Goal: Transaction & Acquisition: Download file/media

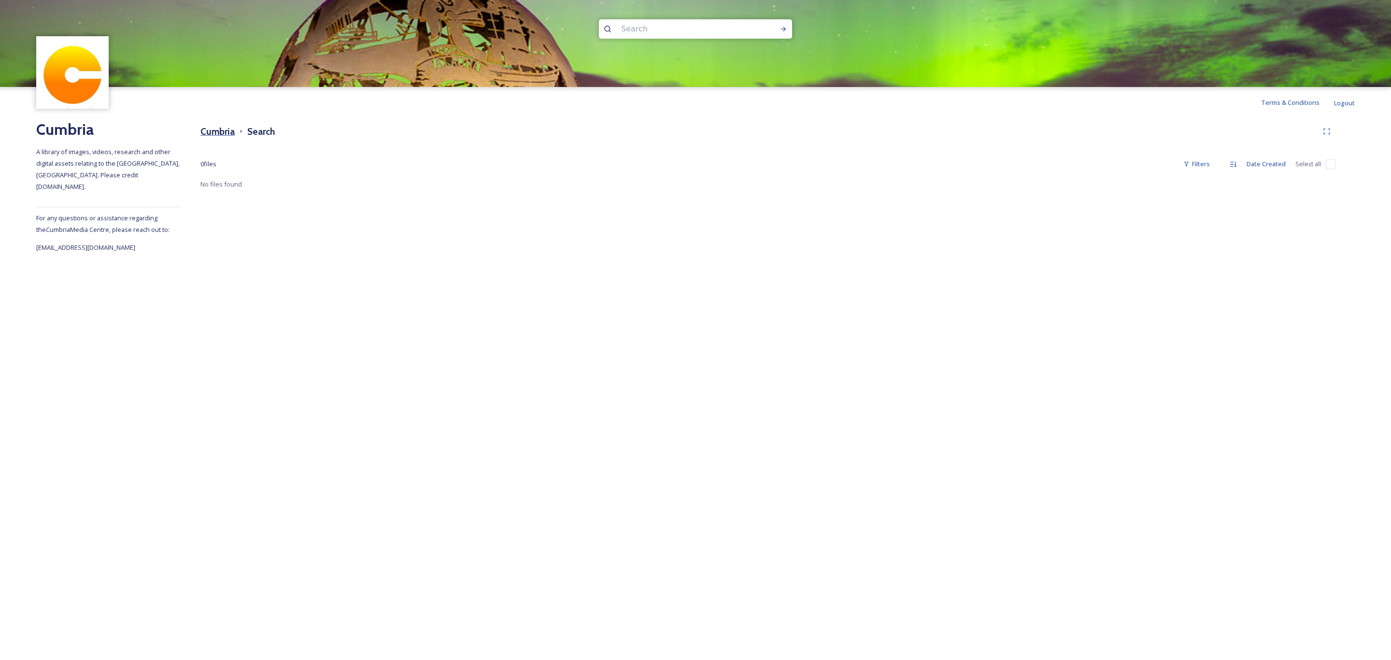
click at [218, 125] on h3 "Cumbria" at bounding box center [217, 132] width 34 height 14
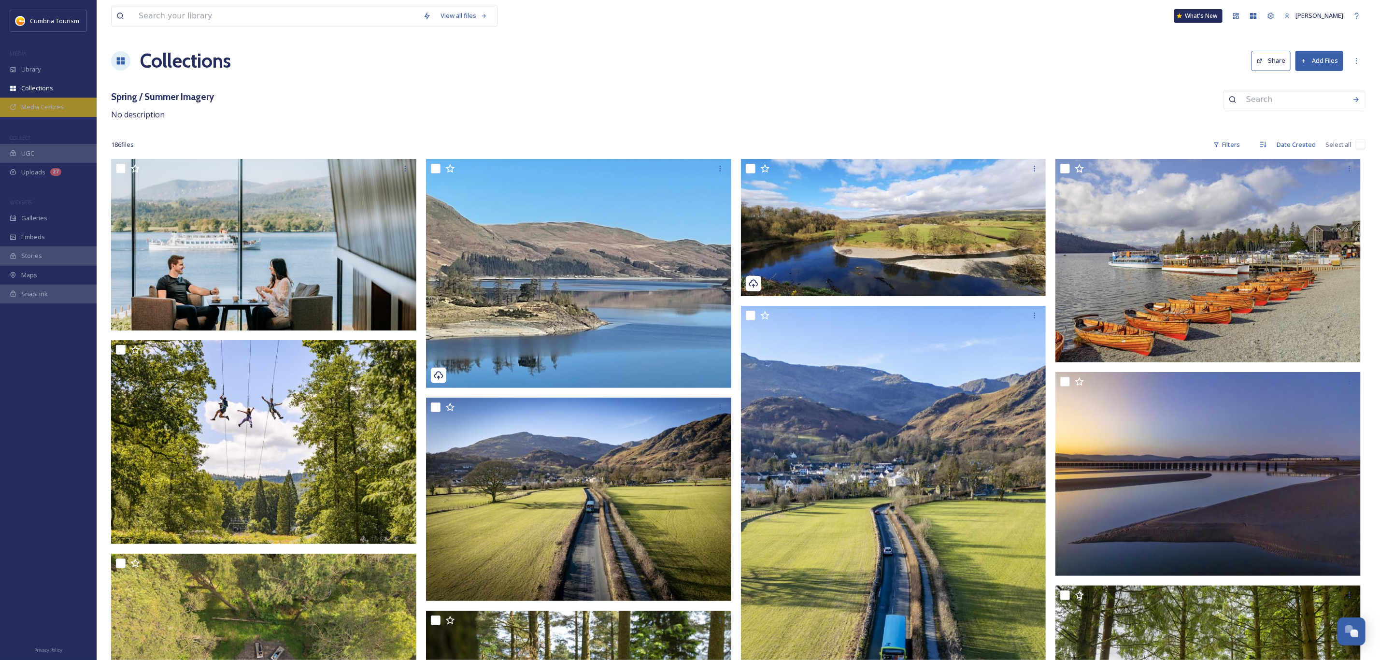
click at [61, 99] on div "Media Centres" at bounding box center [48, 107] width 97 height 19
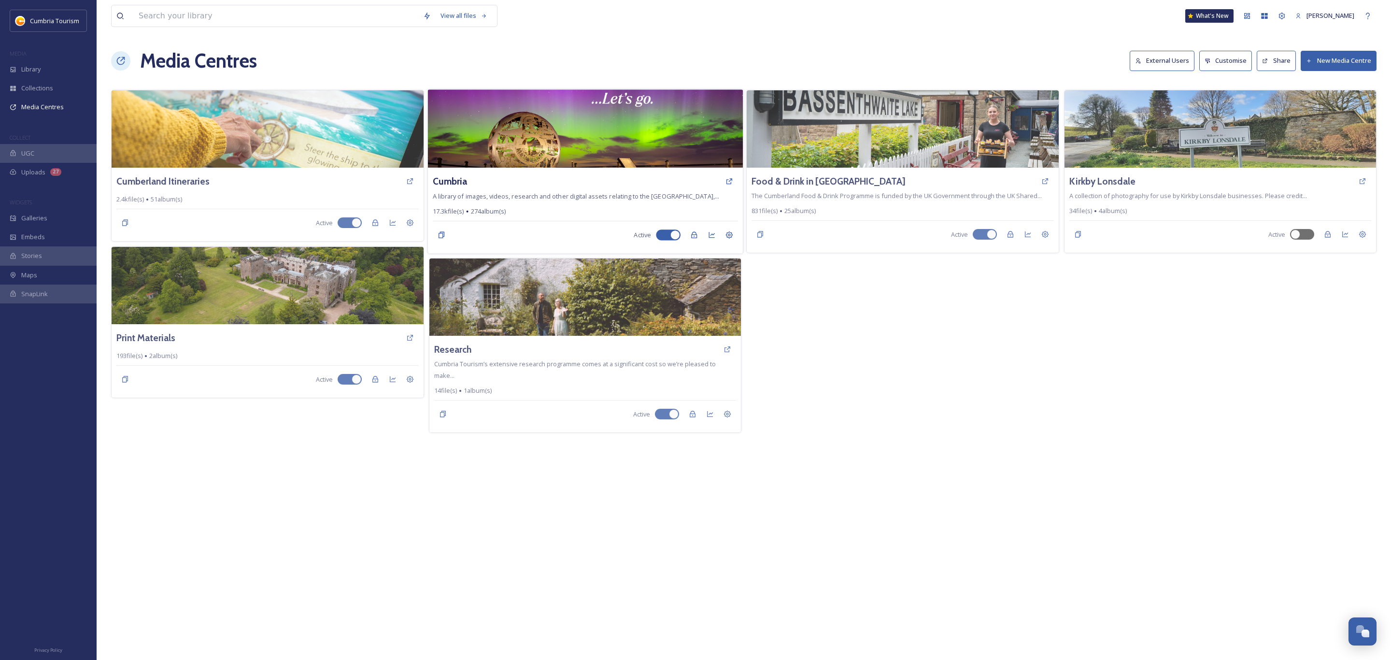
click at [606, 114] on img at bounding box center [584, 128] width 315 height 78
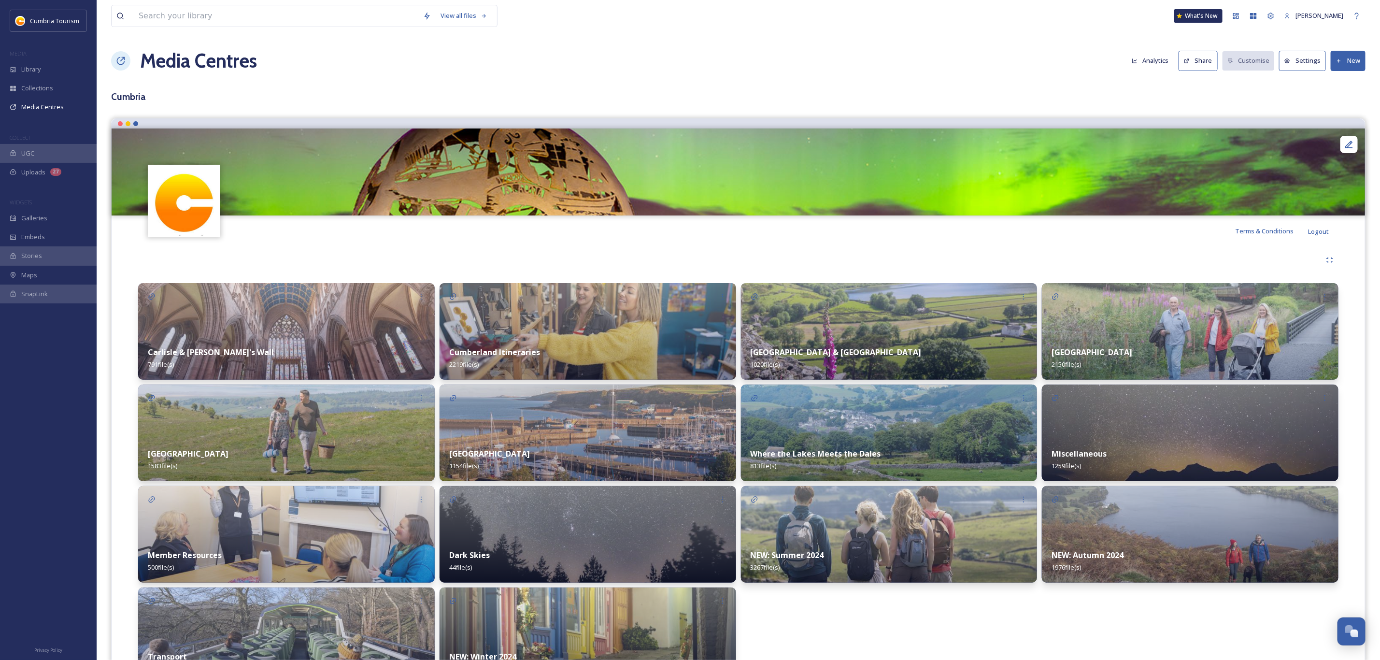
scroll to position [64, 0]
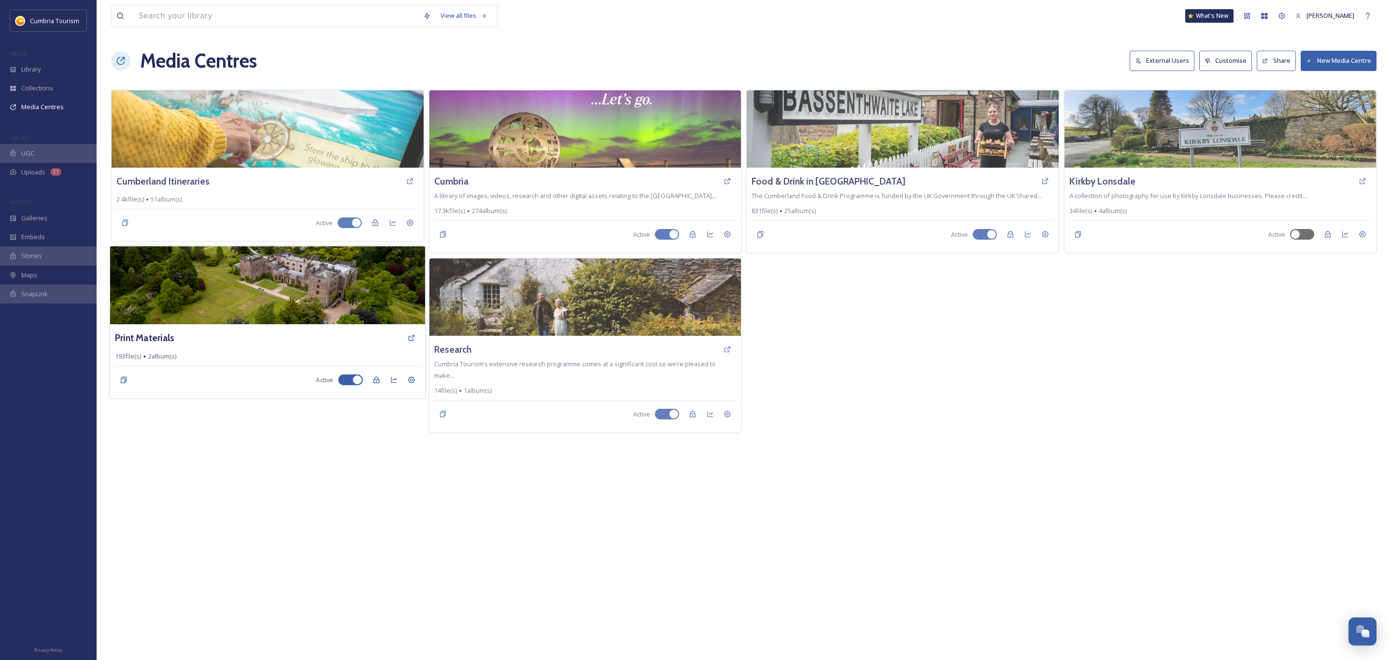
click at [291, 313] on img at bounding box center [267, 285] width 315 height 78
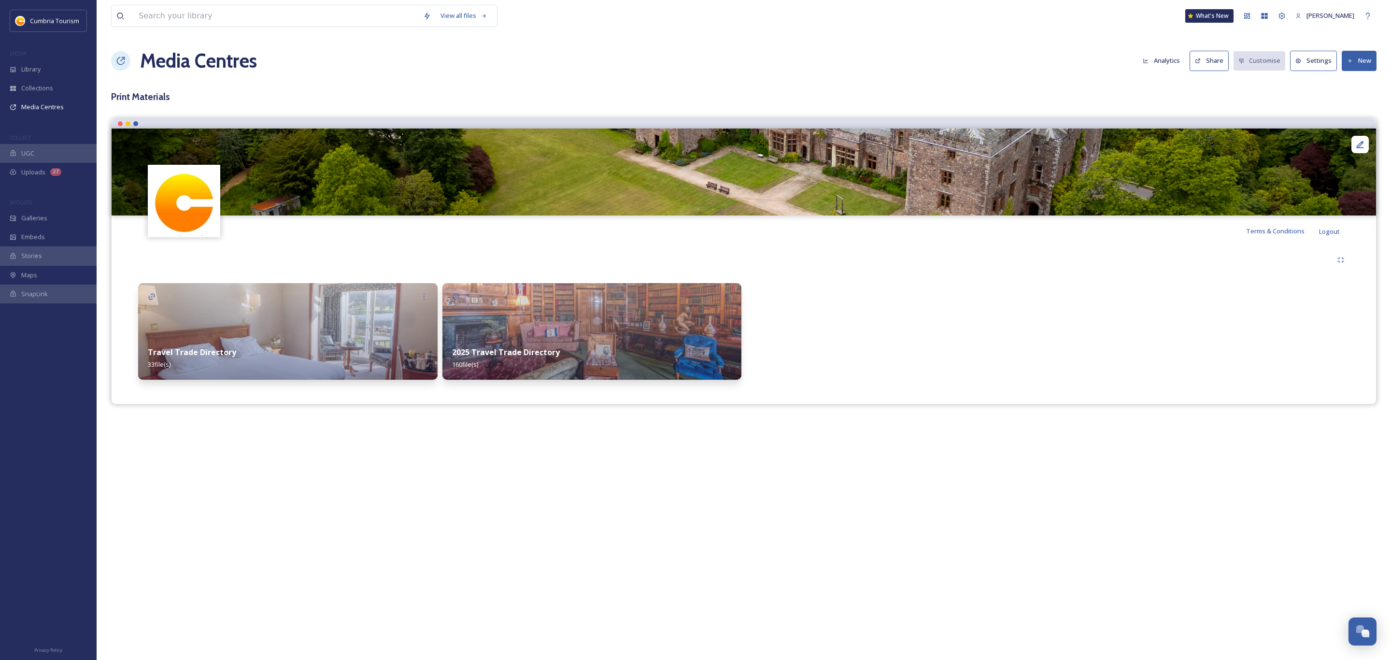
click at [363, 315] on img at bounding box center [287, 331] width 299 height 97
click at [551, 313] on img at bounding box center [591, 331] width 299 height 97
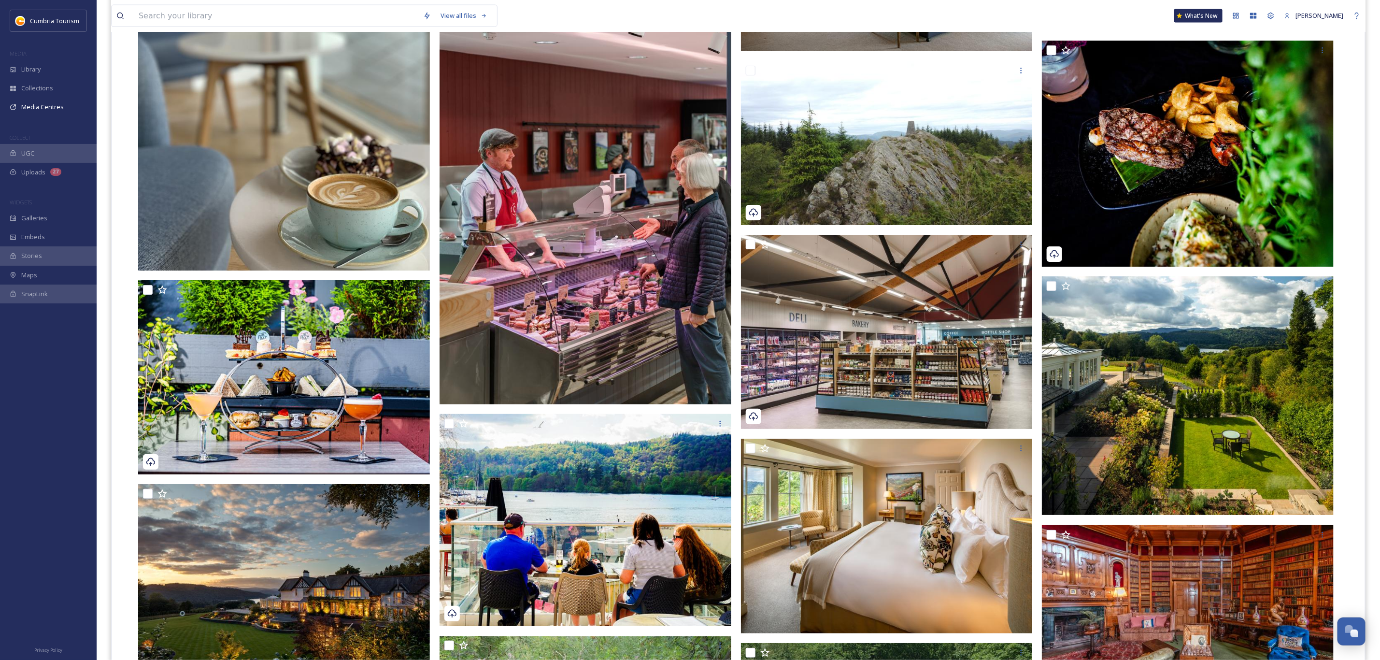
scroll to position [6521, 0]
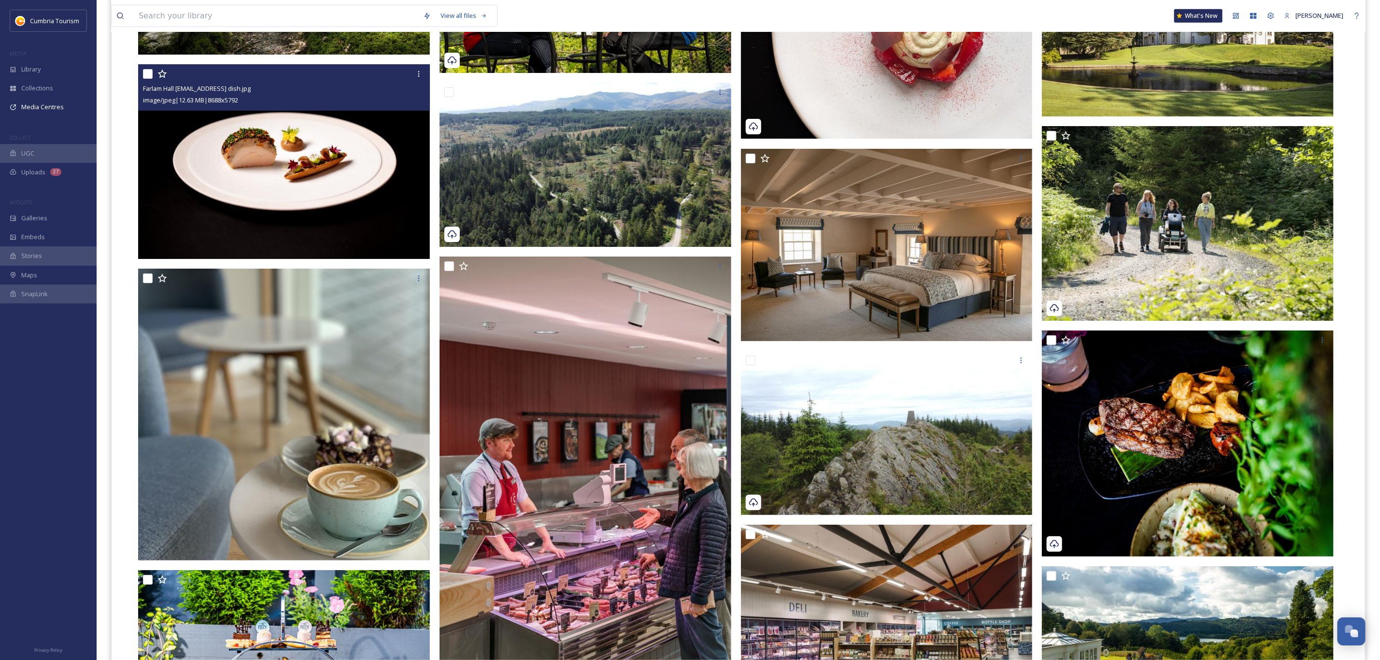
click at [326, 172] on img at bounding box center [284, 161] width 292 height 195
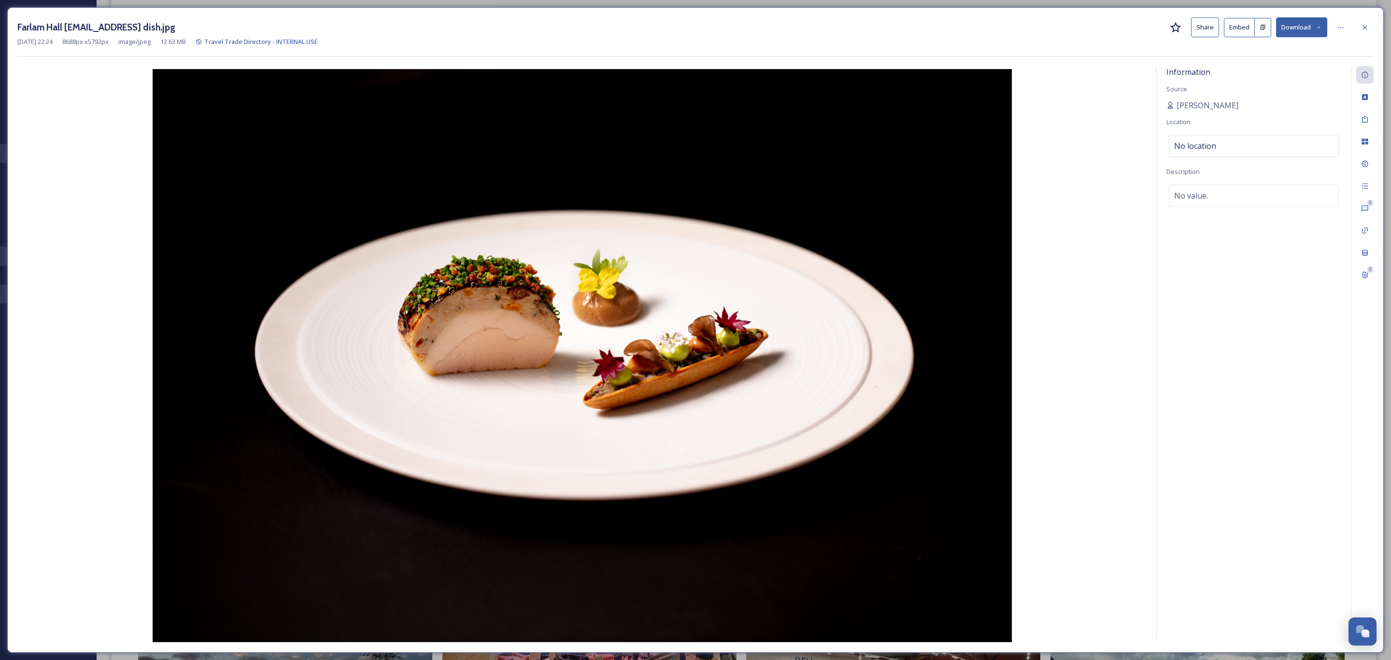
click at [1287, 30] on button "Download" at bounding box center [1301, 27] width 51 height 20
drag, startPoint x: 1291, startPoint y: 45, endPoint x: 1308, endPoint y: 38, distance: 18.8
click at [1290, 45] on span "Download Original (8688 x 5792)" at bounding box center [1276, 49] width 91 height 9
click at [1371, 25] on div at bounding box center [1364, 27] width 17 height 17
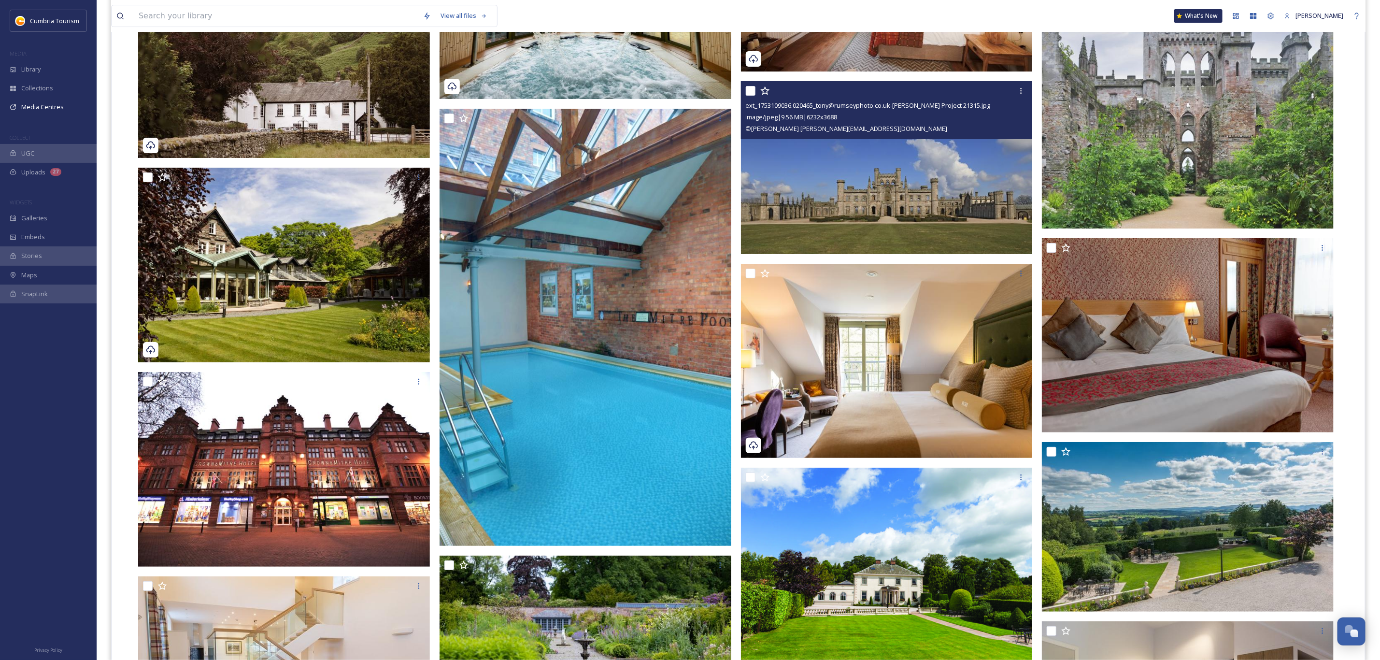
scroll to position [5034, 0]
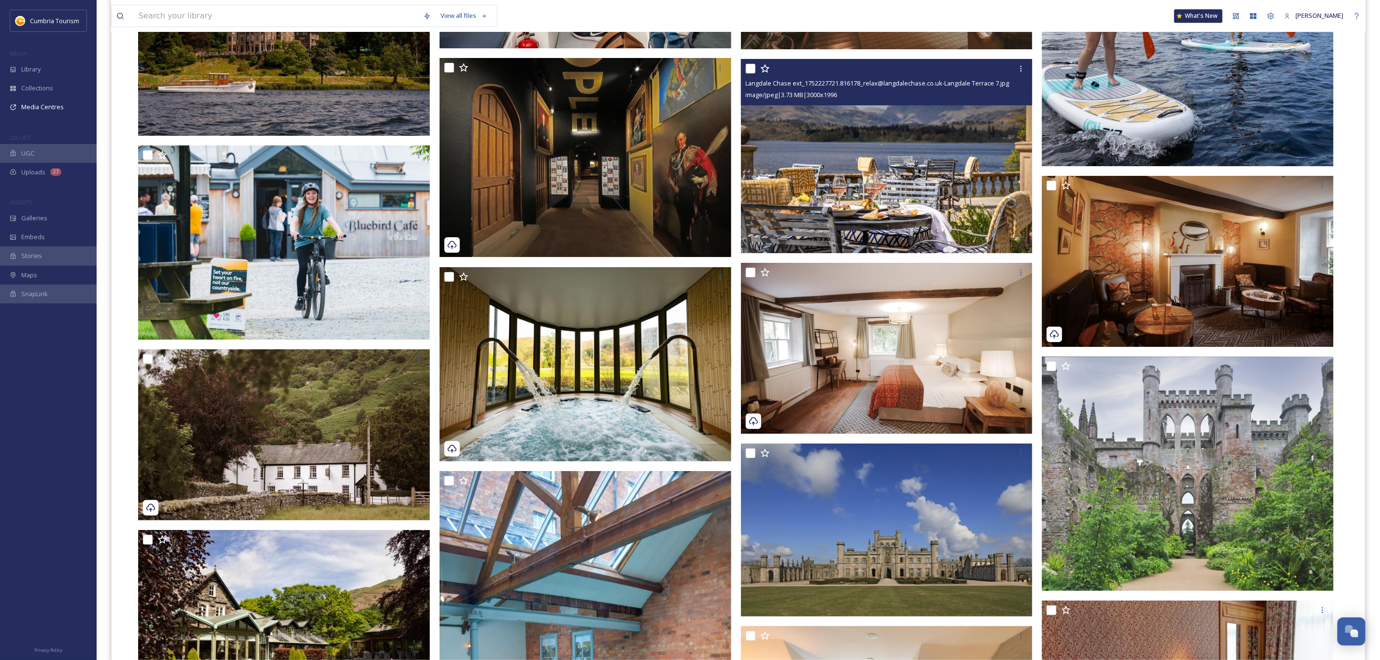
click at [858, 179] on img at bounding box center [887, 156] width 292 height 194
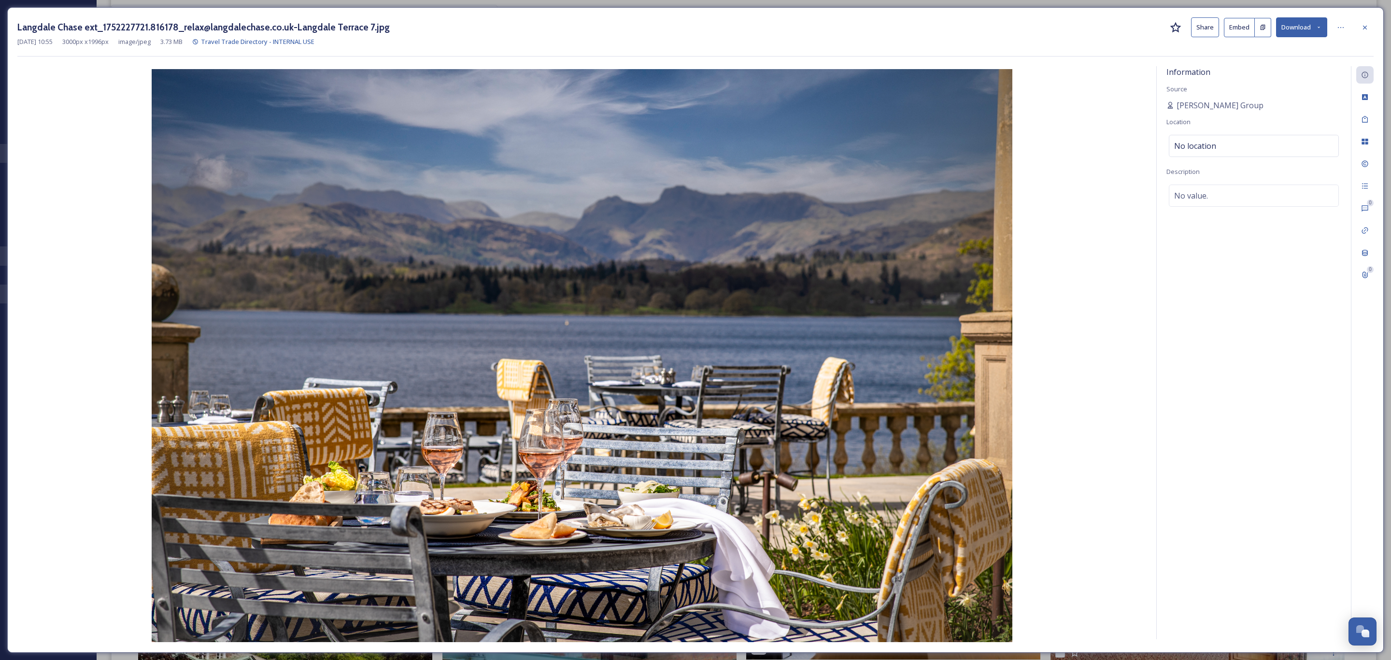
click at [1357, 23] on div at bounding box center [1364, 27] width 17 height 17
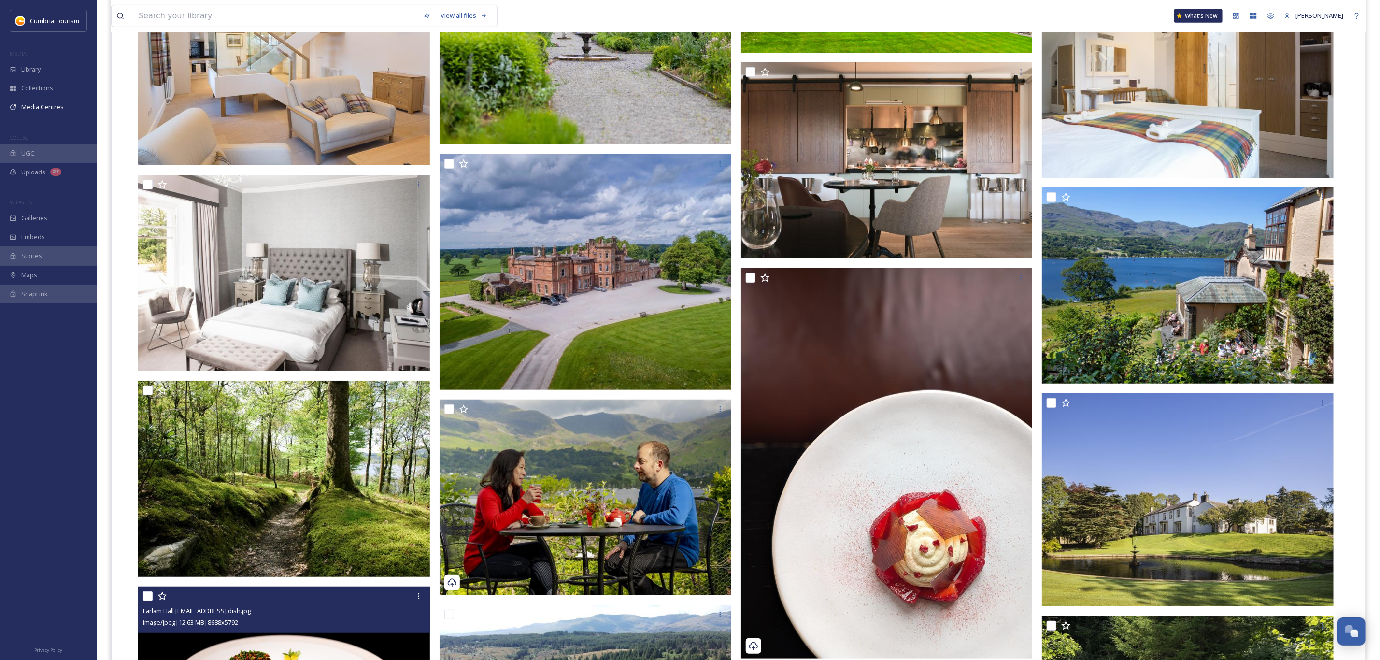
scroll to position [6266, 0]
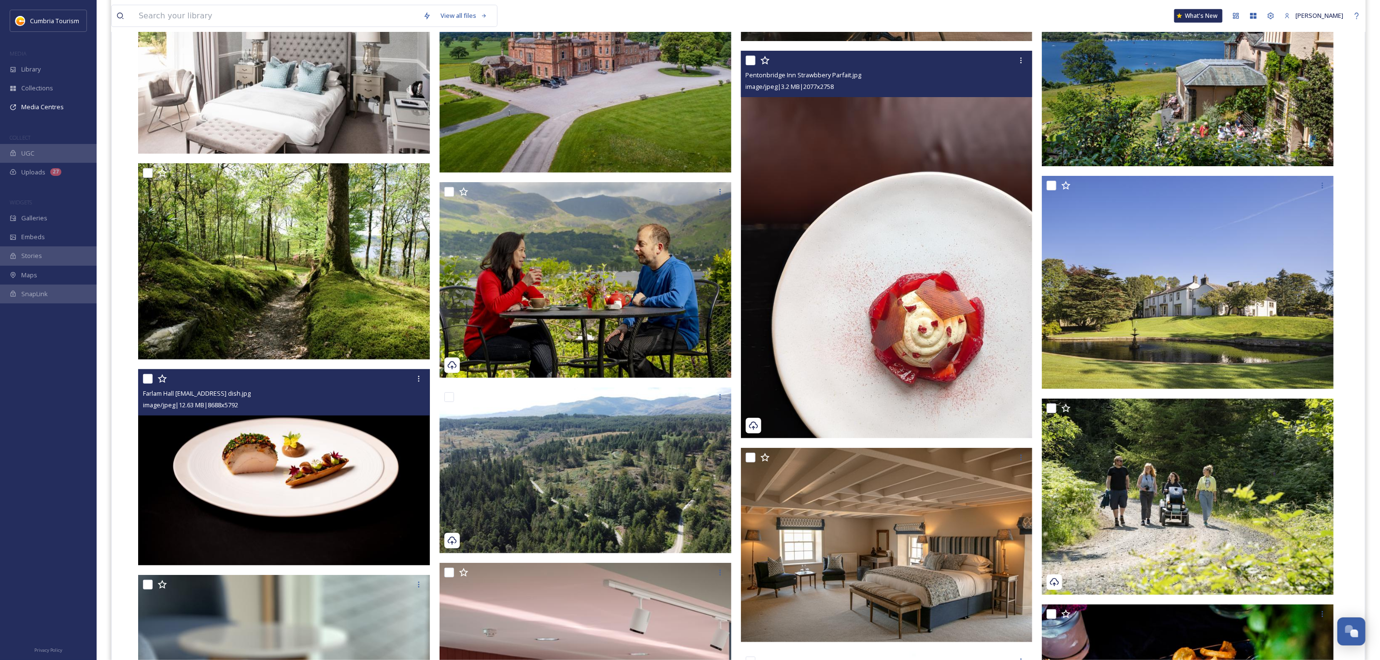
click at [971, 201] on img at bounding box center [887, 244] width 292 height 387
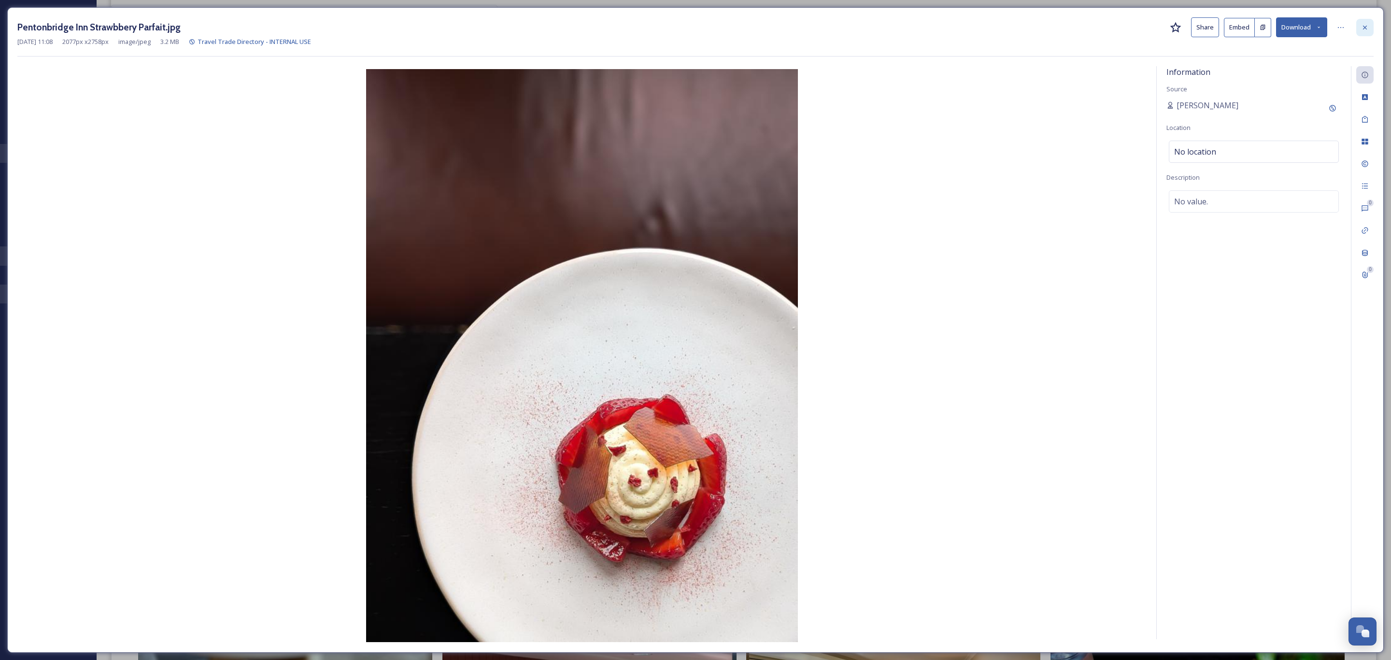
click at [1367, 24] on icon at bounding box center [1365, 28] width 8 height 8
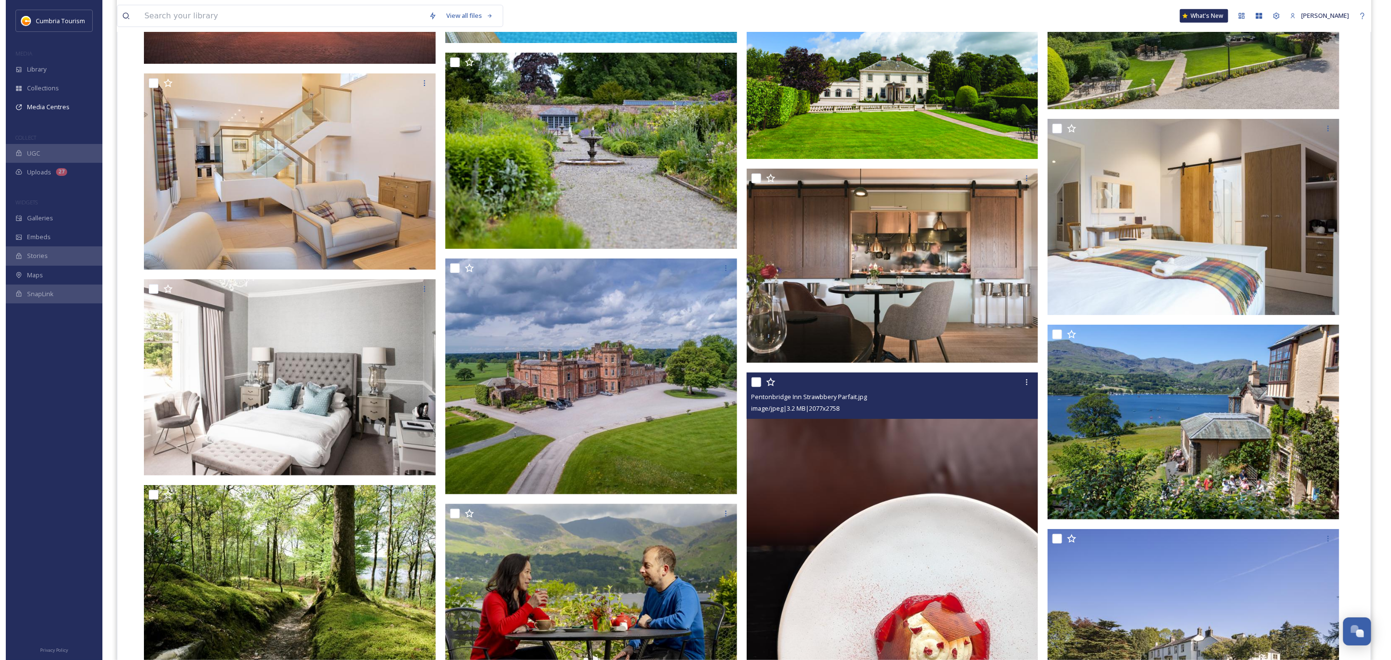
scroll to position [6044, 0]
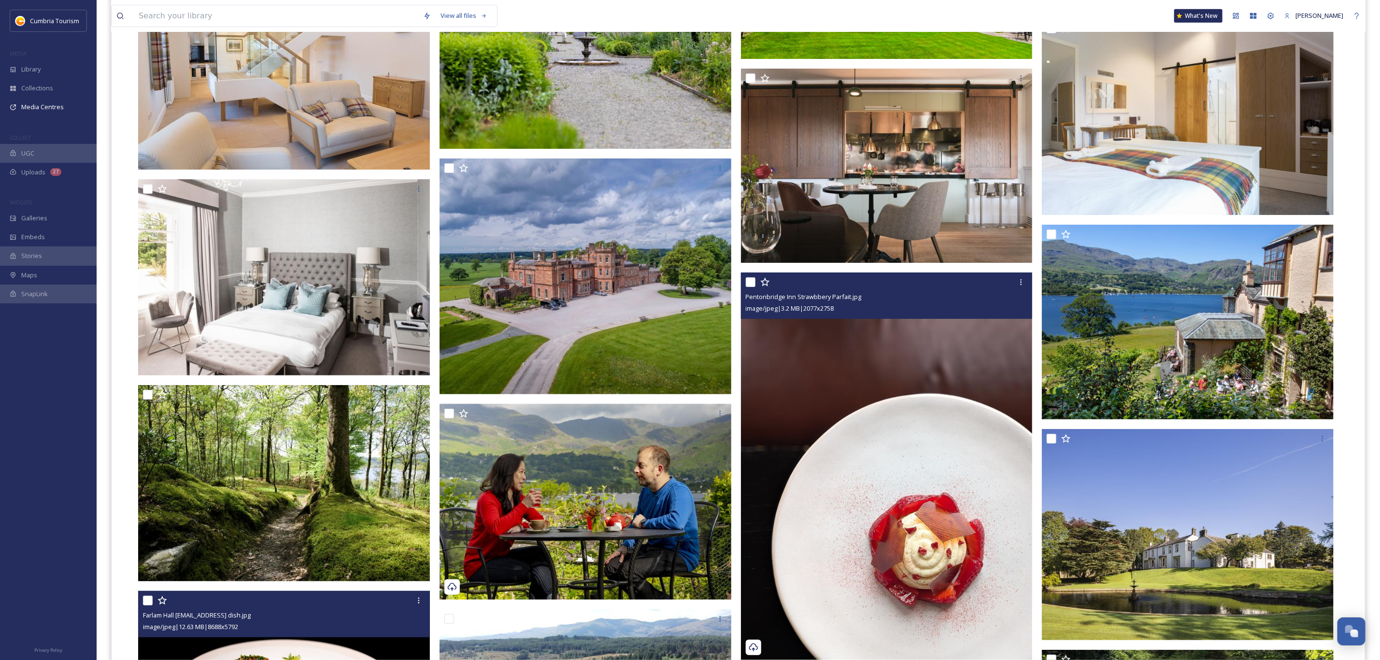
click at [961, 435] on img at bounding box center [887, 465] width 292 height 387
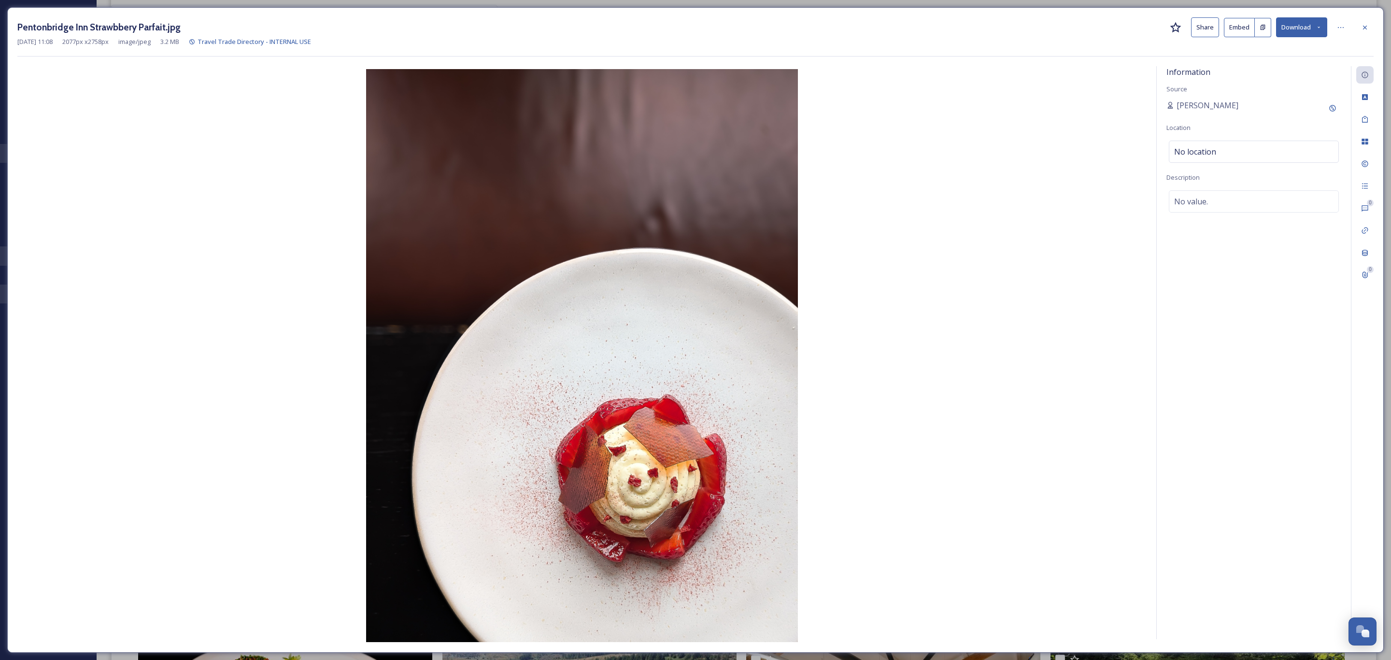
click at [1302, 28] on button "Download" at bounding box center [1301, 27] width 51 height 20
click at [1268, 57] on div "Download Original (2077 x 2758)" at bounding box center [1276, 49] width 101 height 19
